Goal: Task Accomplishment & Management: Complete application form

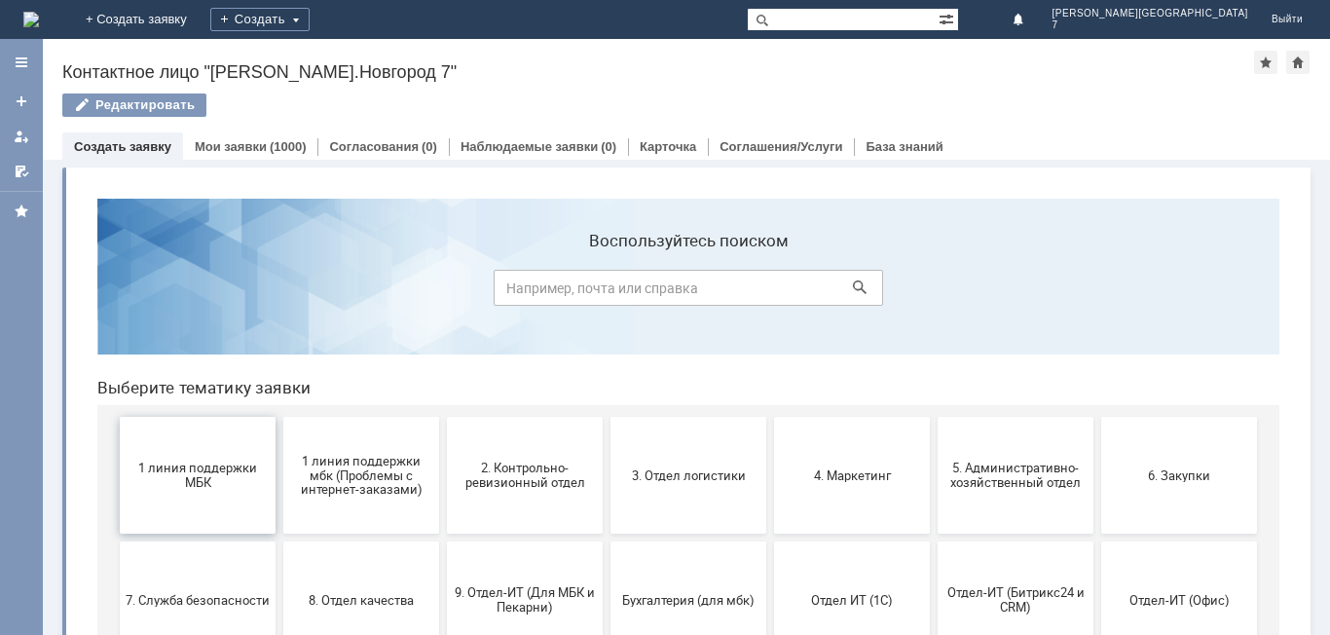
click at [190, 489] on span "1 линия поддержки МБК" at bounding box center [198, 474] width 144 height 29
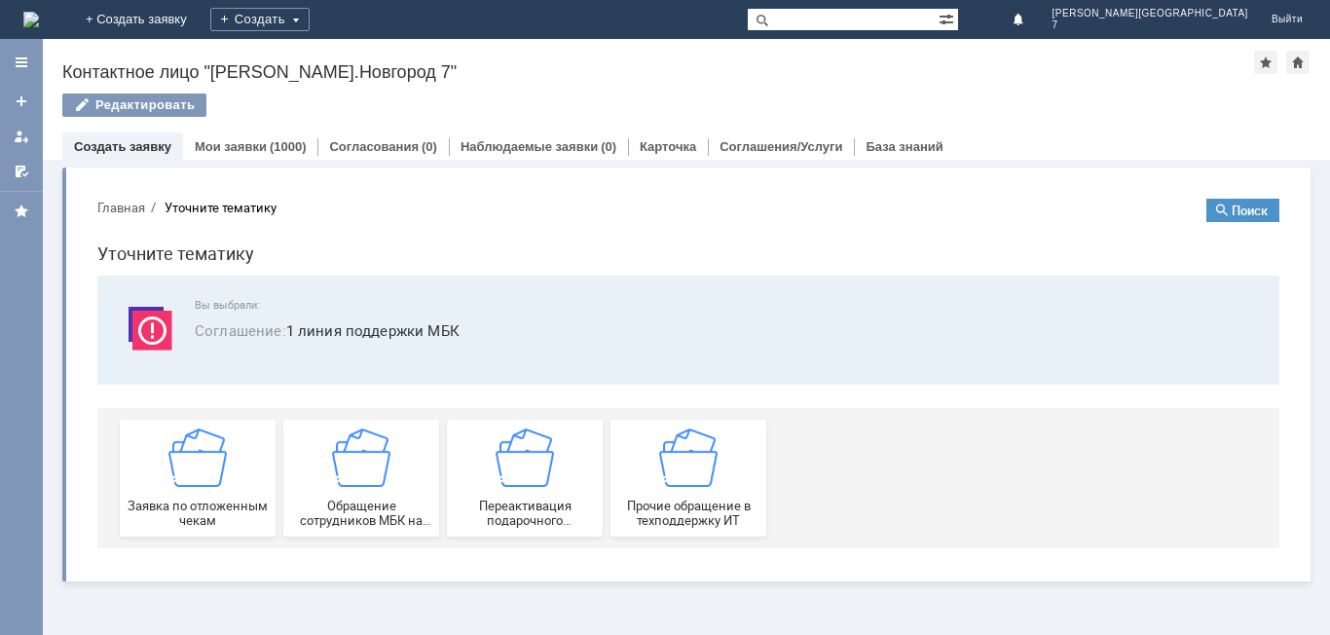
click at [190, 490] on div "Заявка по отложенным чекам" at bounding box center [198, 477] width 144 height 99
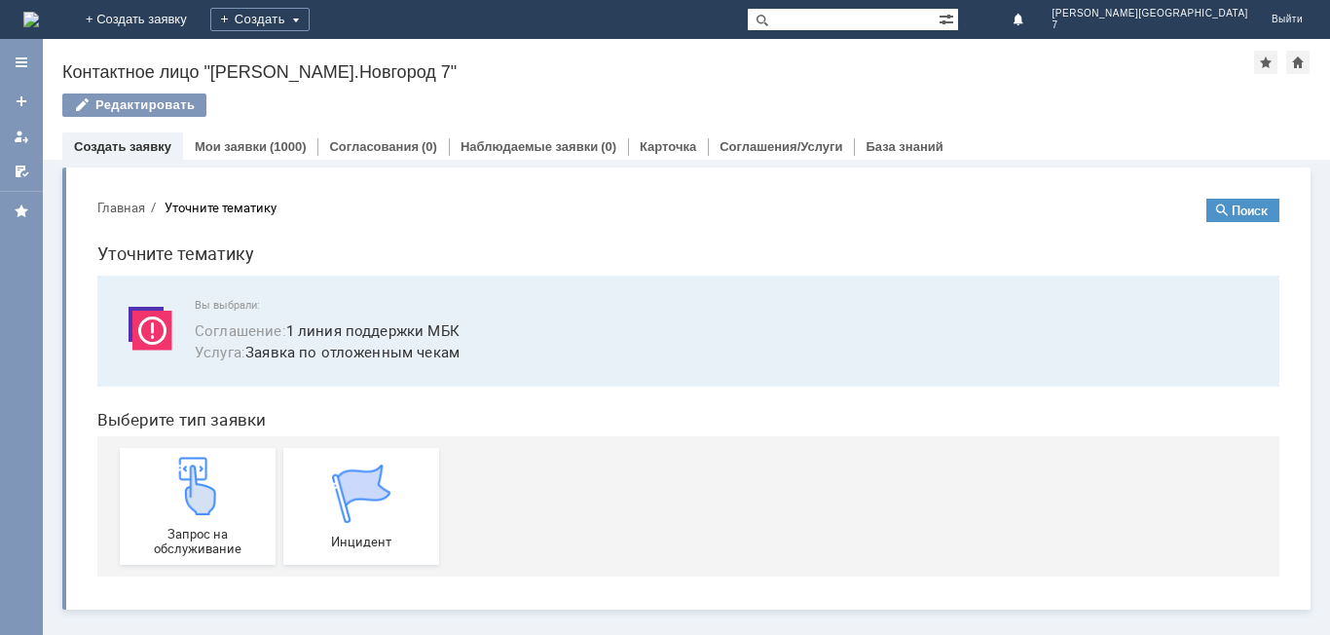
click at [189, 490] on img at bounding box center [197, 486] width 58 height 58
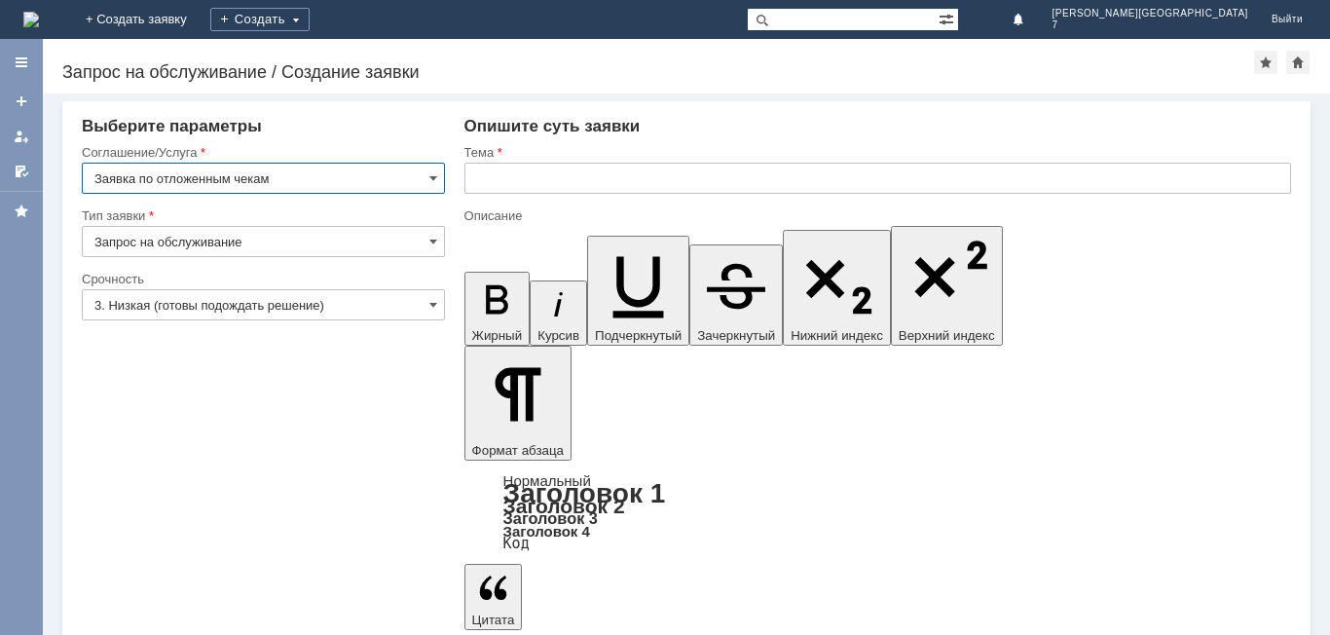
click at [578, 186] on input "text" at bounding box center [877, 178] width 827 height 31
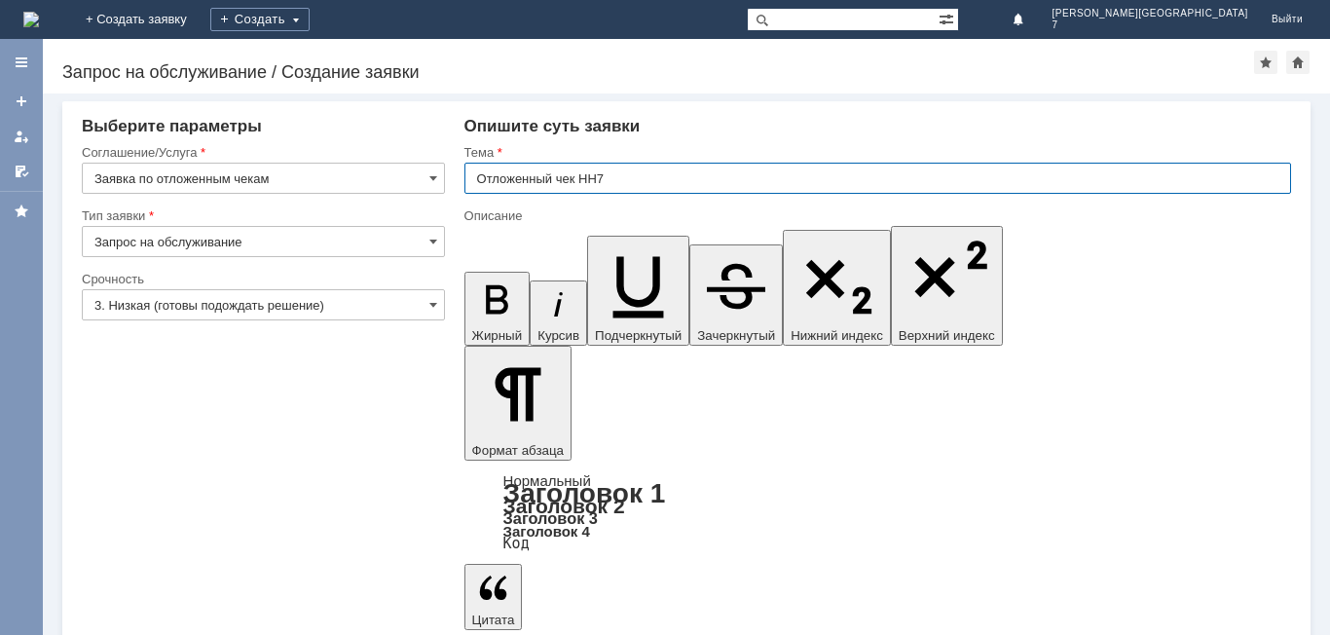
type input "Отложенный чек НН7"
